Goal: Task Accomplishment & Management: Manage account settings

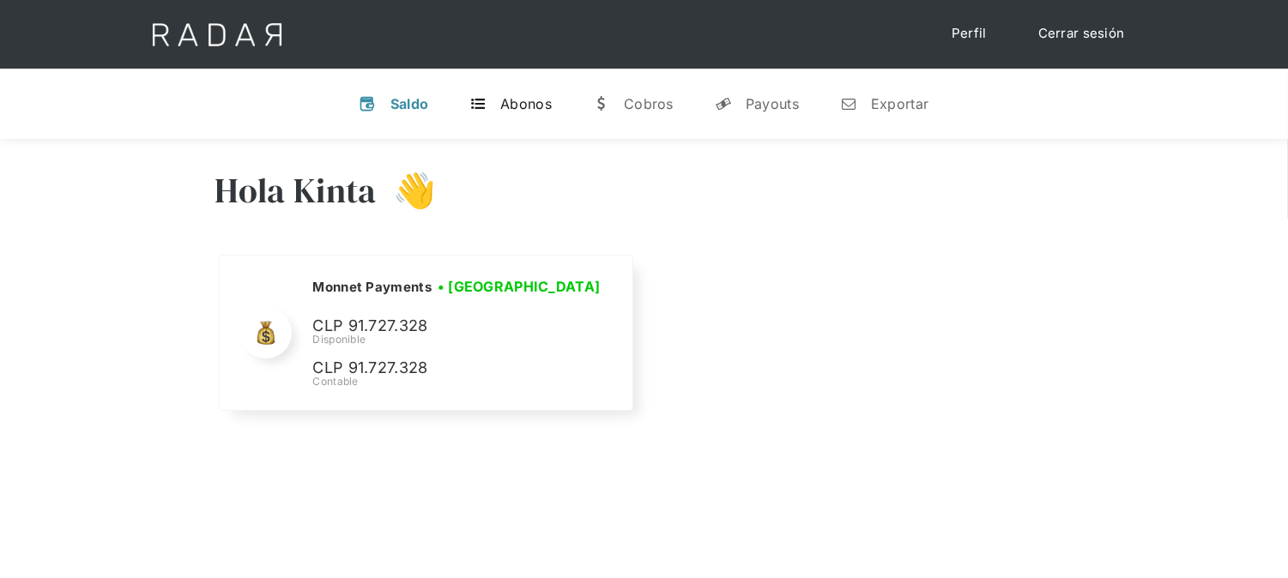
click at [542, 100] on div "Abonos" at bounding box center [525, 103] width 51 height 17
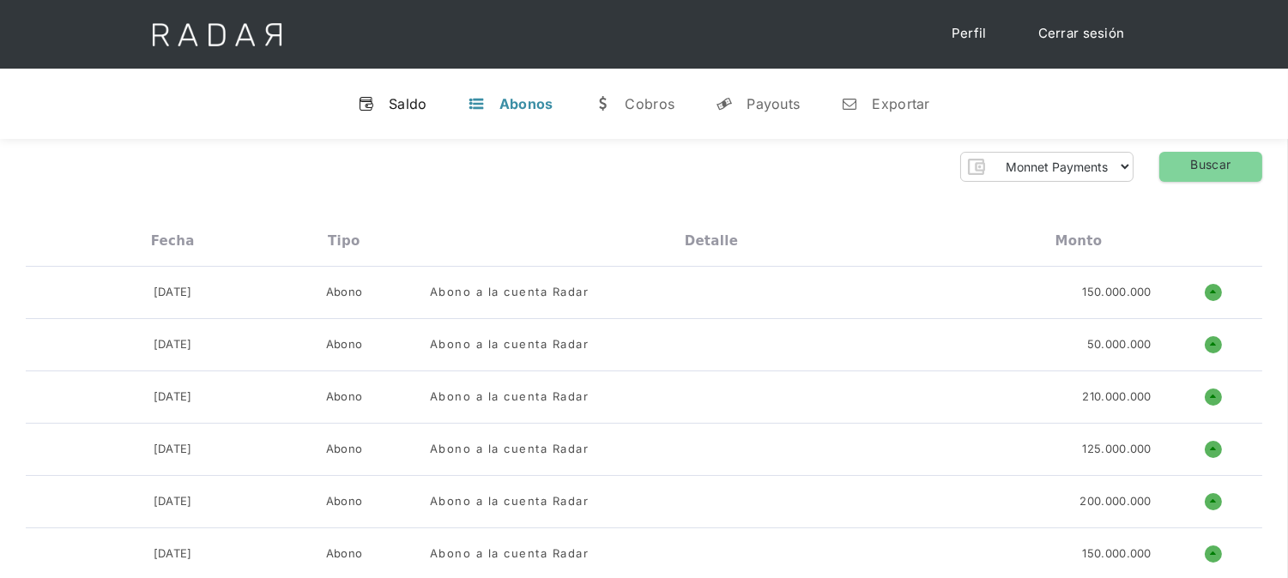
click at [409, 106] on div "Saldo" at bounding box center [408, 103] width 39 height 17
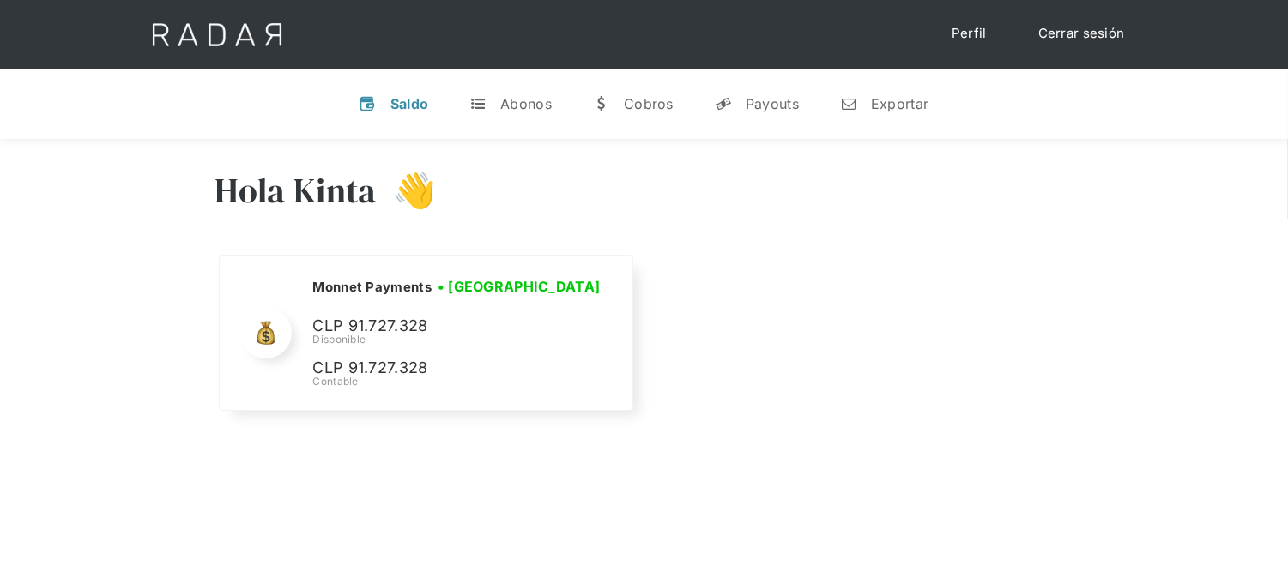
click at [1067, 41] on link "Cerrar sesión" at bounding box center [1081, 33] width 121 height 33
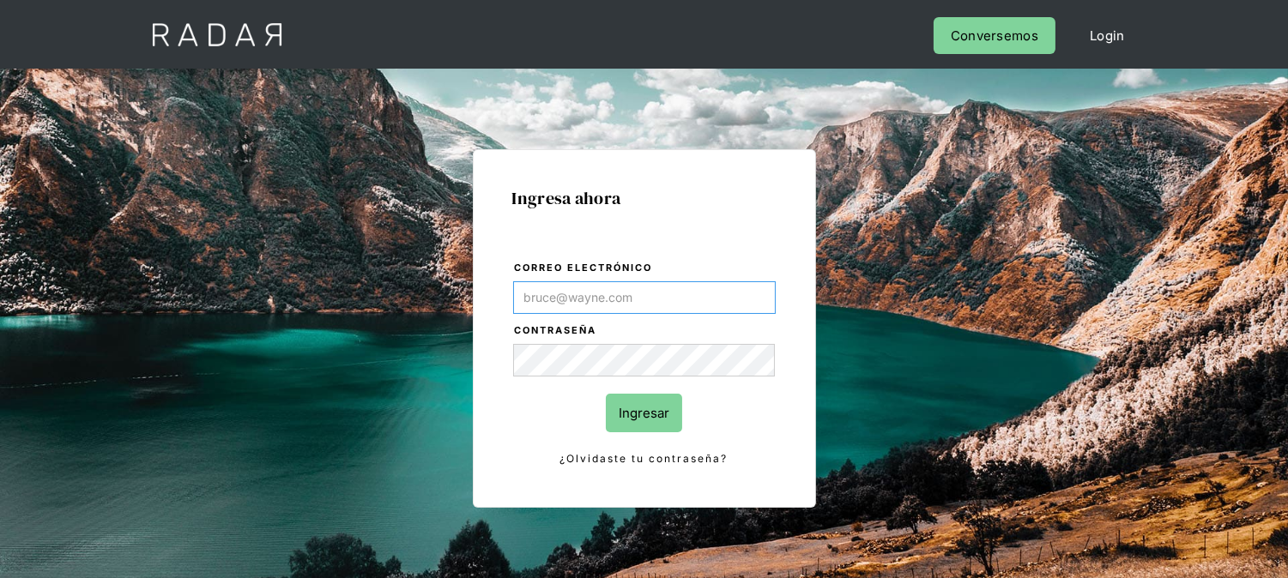
type input "[EMAIL_ADDRESS][DOMAIN_NAME]"
click at [633, 415] on input "Ingresar" at bounding box center [644, 413] width 76 height 39
